Goal: Task Accomplishment & Management: Complete application form

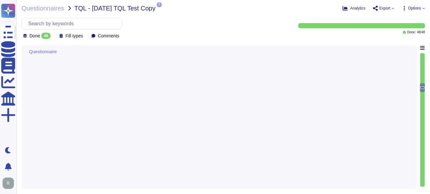
type textarea "Sectigo maintains documented policies for data privacy, information security, e…"
type textarea "Sectigo has a documented Information Security Policy that has been approved by …"
type textarea "Please refer Physical Security Policy."
type textarea "Sectigo has a documented Information Security Policy that has been approved by …"
type textarea "At [GEOGRAPHIC_DATA], we prioritize phishing awareness and social engineering a…"
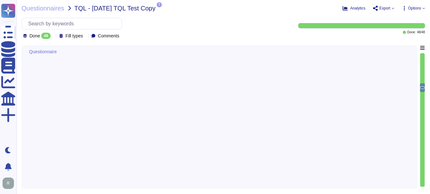
type textarea "Lo Ipsumdo, si amet c adipiscingeli seddoeiu te incididu utlaboree dol magnaali…"
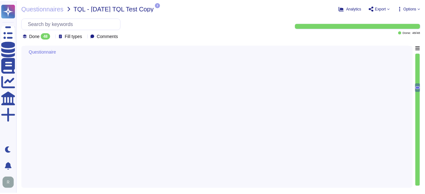
scroll to position [949, 0]
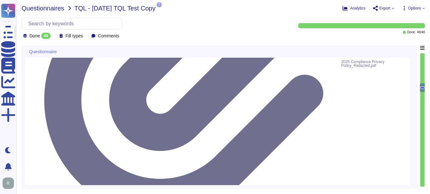
click at [52, 7] on span "Questionnaires" at bounding box center [43, 8] width 43 height 6
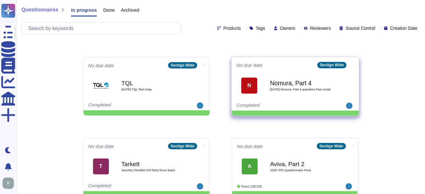
scroll to position [285, 0]
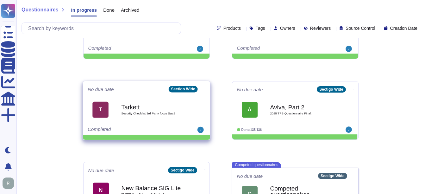
click at [154, 110] on b "Tarkett" at bounding box center [153, 107] width 64 height 6
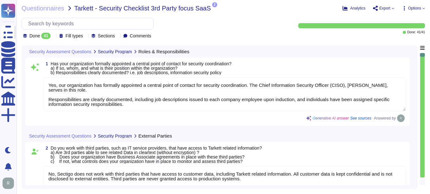
type textarea "Yes, our organization has formally appointed a central point of contact for sec…"
type textarea "No, Sectigo does not work with third parties that have access to customer data,…"
type textarea "Yes, we have documented and approved information security policies, standards, …"
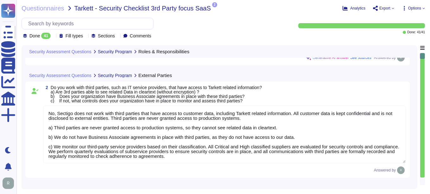
scroll to position [63, 0]
type textarea "Yes, Sectigo has a formal information classification procedure that is document…"
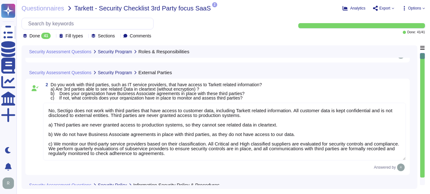
scroll to position [1, 0]
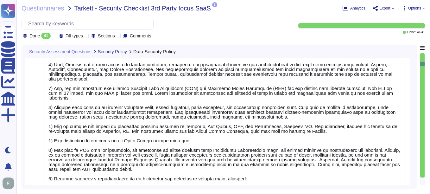
type textarea "The cybersecurity responsibilities and obligations are detailed and maintained …"
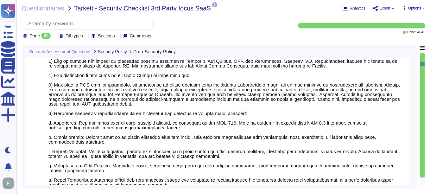
scroll to position [601, 0]
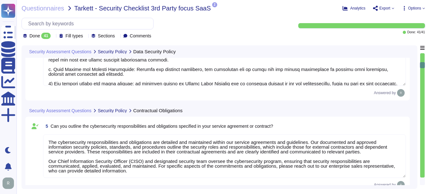
type textarea "Yes, Sectigo maintains cyber insurance coverage that includes protection agains…"
type textarea "Yes, Sectigo has a formal Risk Management process that includes the identificat…"
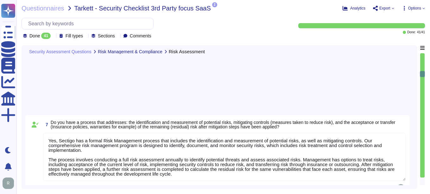
type textarea "Yes, Sectigo has a documented process in place to identify new laws and regulat…"
type textarea "We maintain documented policies for data privacy, information security, encrypt…"
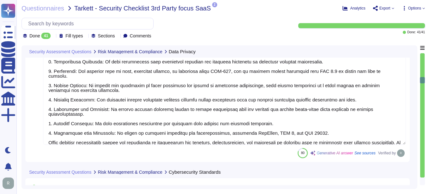
type textarea "Yes, our organization holds both ISO 27001 and SOC 2 Type 2 certifications. We …"
type textarea "Yes, our employees have been provided with formal information security training…"
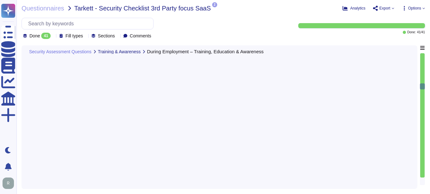
type textarea "Yes, our organization performs background checks to examine and assess an emplo…"
type textarea "Yes, employees are required to sign non-disclosure agreements (NDAs) prior to b…"
type textarea "Yes, our company has a formal off-boarding process in place, which includes a […"
type textarea "Yes, we have effective physical access controls in place to prevent unauthorize…"
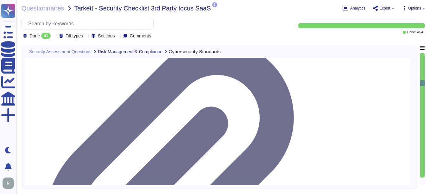
type textarea "Yes, our organization holds both ISO 27001 and SOC 2 Type 2 certifications. We …"
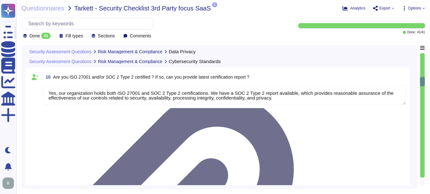
type textarea "We maintain documented policies for data privacy, information security, encrypt…"
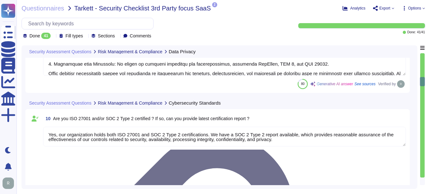
scroll to position [1107, 0]
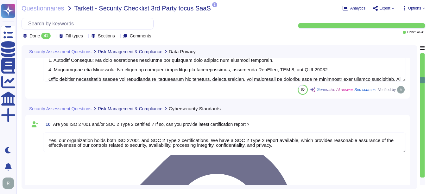
click at [347, 145] on textarea "Yes, our organization holds both ISO 27001 and SOC 2 Type 2 certifications. We …" at bounding box center [224, 142] width 363 height 20
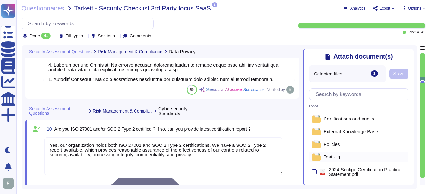
scroll to position [0, 0]
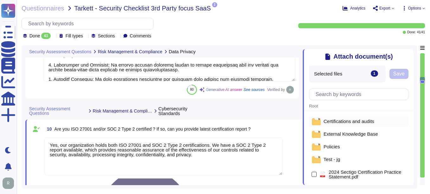
click at [338, 123] on span "Certifications and audits" at bounding box center [348, 121] width 51 height 5
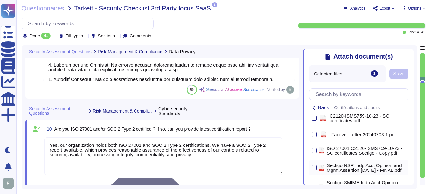
scroll to position [63, 0]
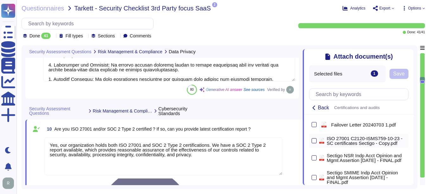
click at [315, 143] on div at bounding box center [313, 140] width 5 height 5
click at [0, 0] on input "checkbox" at bounding box center [0, 0] width 0 height 0
click at [395, 72] on span "Save" at bounding box center [398, 73] width 11 height 5
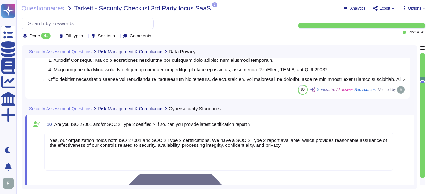
type textarea "Yes, our organization performs background checks to examine and assess an emplo…"
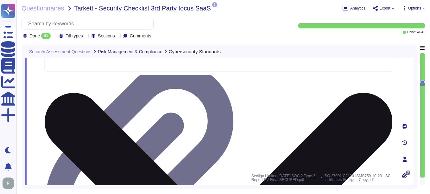
type textarea "Yes, employees are required to sign non-disclosure agreements (NDAs) prior to b…"
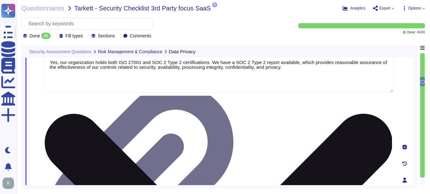
type textarea "We maintain documented policies for data privacy, information security, encrypt…"
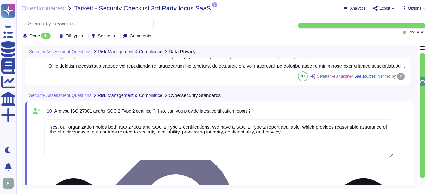
scroll to position [1107, 0]
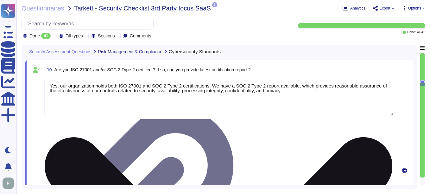
type textarea "Yes, employees are required to sign non-disclosure agreements (NDAs) prior to b…"
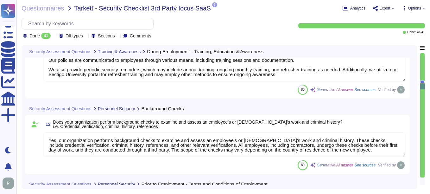
type textarea "Yes, our company has a formal off-boarding process in place, which includes a […"
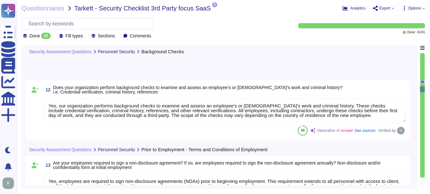
scroll to position [1360, 0]
type textarea "Yes, we have effective physical access controls in place to prevent unauthorize…"
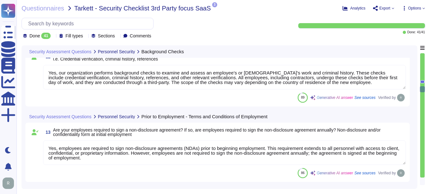
scroll to position [1, 0]
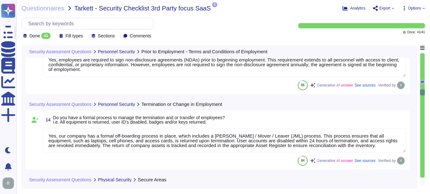
type textarea "a) Yes, systems and networks that host, process, and transfer sensitive informa…"
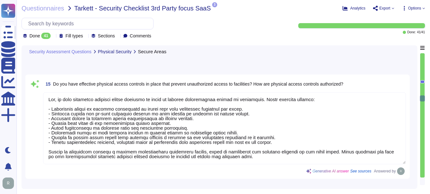
type textarea "a) Yes, sensitive information is transferred to external recipients. Controls a…"
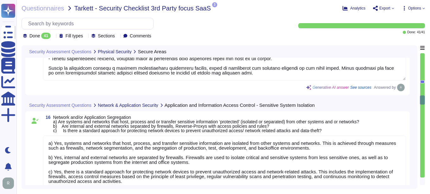
type textarea "Sectigo employs a comprehensive set of infrastructure security components and c…"
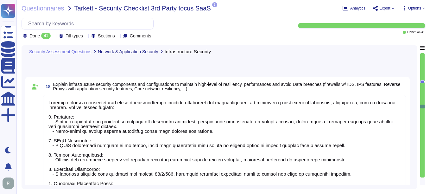
type textarea "Sectigo's patch management policy is comprehensive and systematic, ensuring the…"
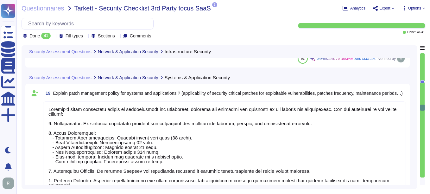
type textarea "Yes, our SaaS applications can integrate with more than 50 applications, which …"
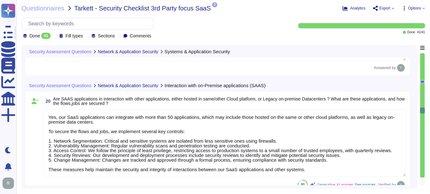
type textarea "We perform internal vulnerability scans on at least a weekly basis and external…"
type textarea "a) Our IT infrastructure is monitored using a combination of tools and protocol…"
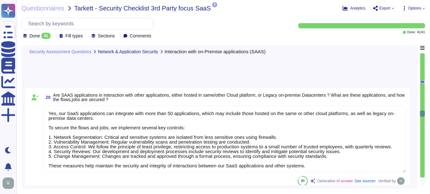
type textarea "Yes, we have a formal access authorization process based on the principles of l…"
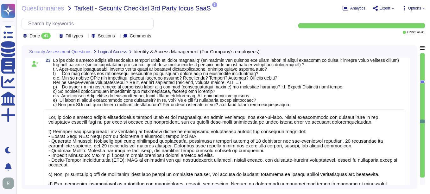
type textarea "Our product supports Role-Based Access Control (RBAC) for both system administr…"
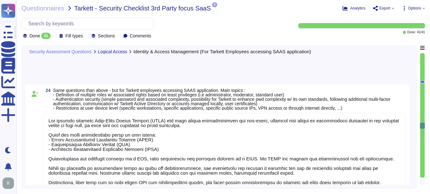
type textarea "Yes, we have a formal process to review user accounts and related access. This …"
type textarea "a) Yes, antivirus software has been deployed and installed on our computers and…"
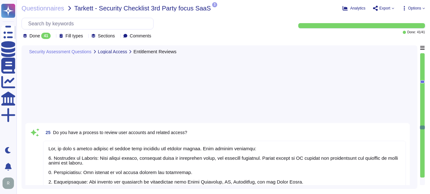
type textarea "a) Yes, our systems and networks are monitored for security events. We utilize …"
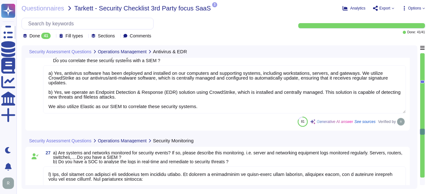
type textarea "The audit log can be downloaded from Sectigo SCM. There is an Audit API to inte…"
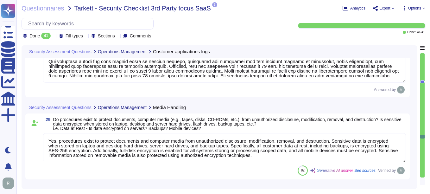
type textarea "Yes, procedures exist to protect documents and computer media from unauthorized…"
type textarea "Yes, we have established security procedures for the decommissioning of IT equi…"
type textarea "Yes, development, test, and production environments are separated to protect pr…"
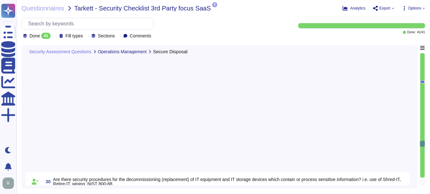
type textarea "Yes, Sectigo ensures separation of duties to reduce the opportunity for unautho…"
type textarea "Yes, Sectigo has established formal change management procedures that apply to …"
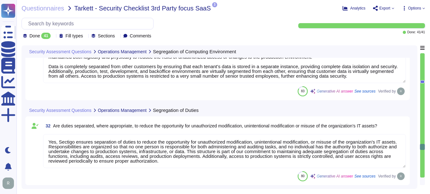
type textarea "Data can be exported to Tarkett in [GEOGRAPHIC_DATA], non-proprietary formats s…"
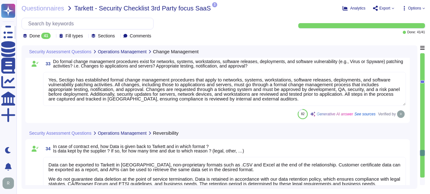
type textarea "Sectigo follows several secure coding practices integrated into our Secure Soft…"
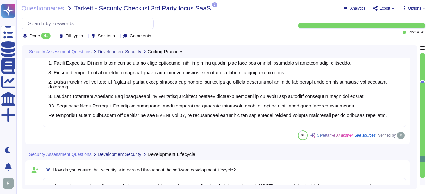
type textarea "At [GEOGRAPHIC_DATA], we ensure that security is integrated throughout the soft…"
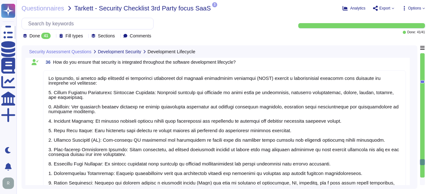
type textarea "We use open-source software and libraries in our products and services. We main…"
type textarea "We identify, respond to, and mitigate suspected or known security incidents thr…"
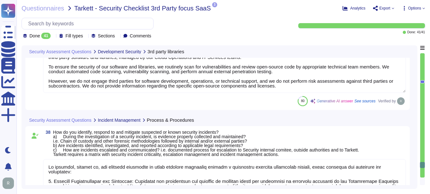
type textarea "No, we have no recent cybersecurity incidents. All our issues in the past two y…"
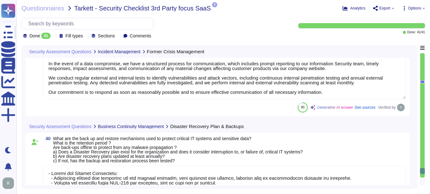
type textarea "- Backup and Restore Mechanisms: - Continuous backups are performed for all run…"
type textarea "Currently, we are unable to provide a clear product roadmap that includes adher…"
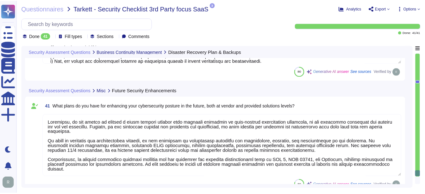
scroll to position [4774, 0]
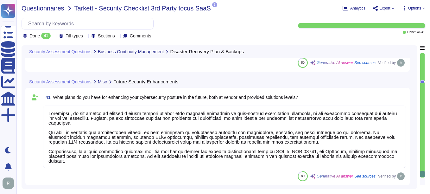
click at [56, 10] on span "Questionnaires" at bounding box center [43, 8] width 43 height 6
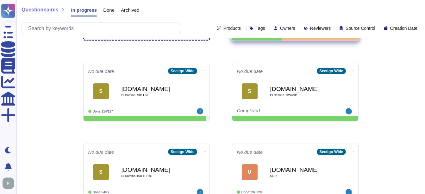
scroll to position [63, 0]
